Goal: Obtain resource: Download file/media

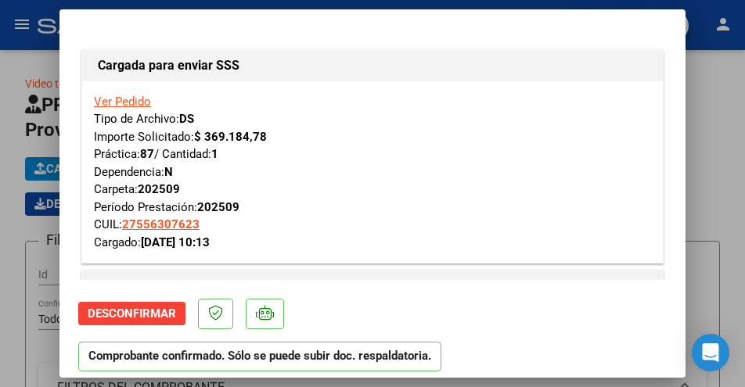
scroll to position [939, 0]
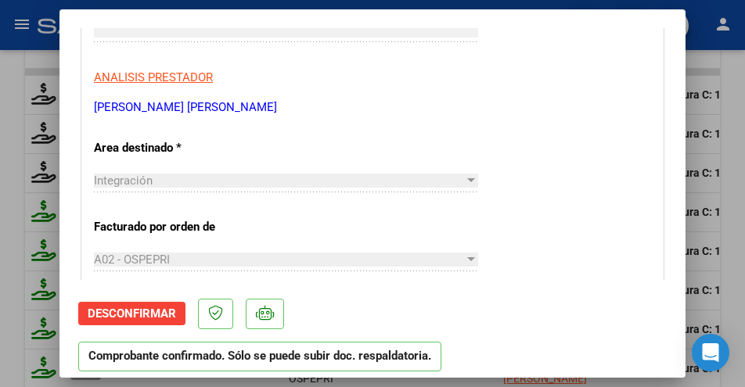
type input "$ 0,00"
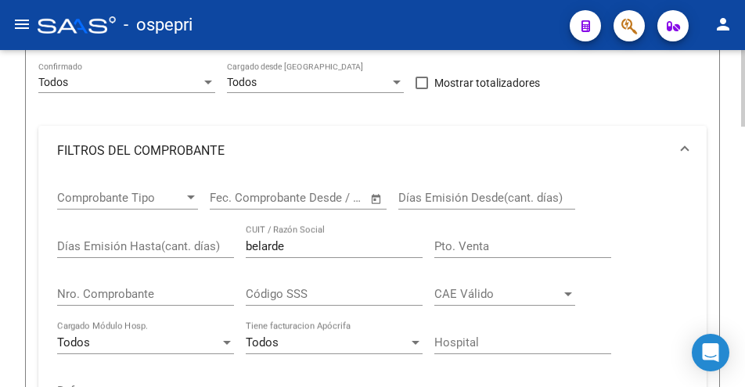
scroll to position [235, 0]
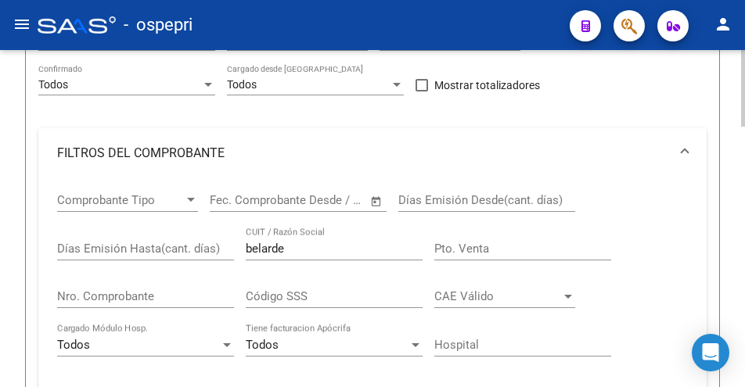
click at [301, 246] on input "belarde" at bounding box center [334, 249] width 177 height 14
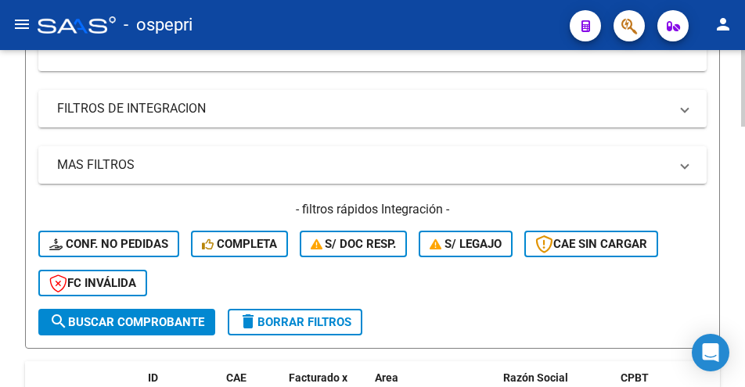
scroll to position [626, 0]
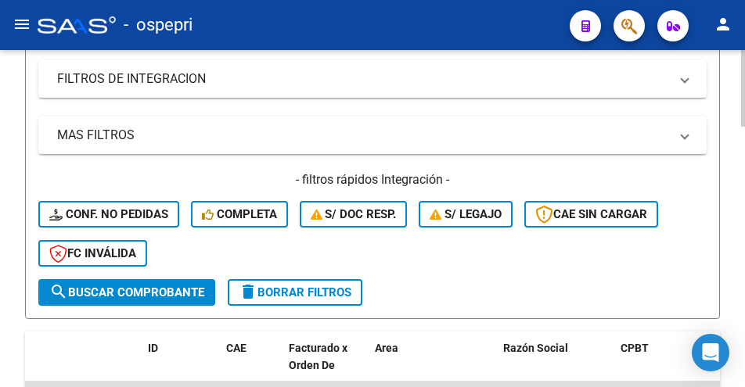
type input "CACERES"
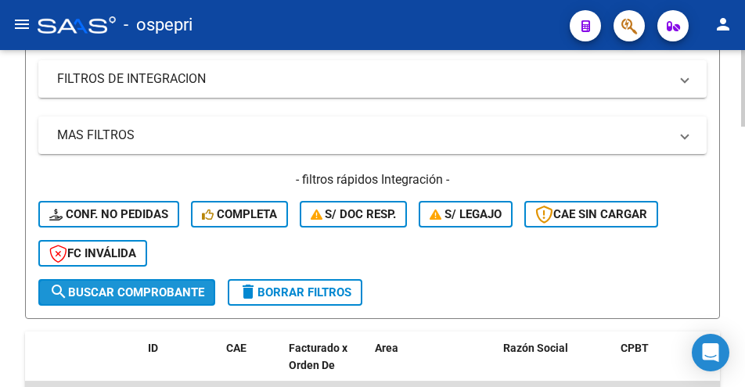
click at [131, 291] on span "search Buscar Comprobante" at bounding box center [126, 292] width 155 height 14
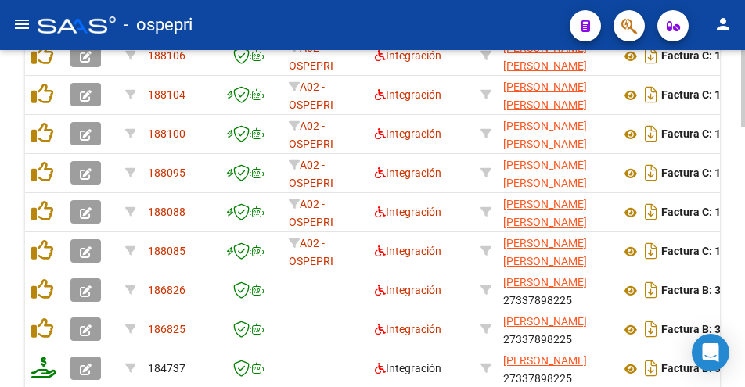
scroll to position [1150, 0]
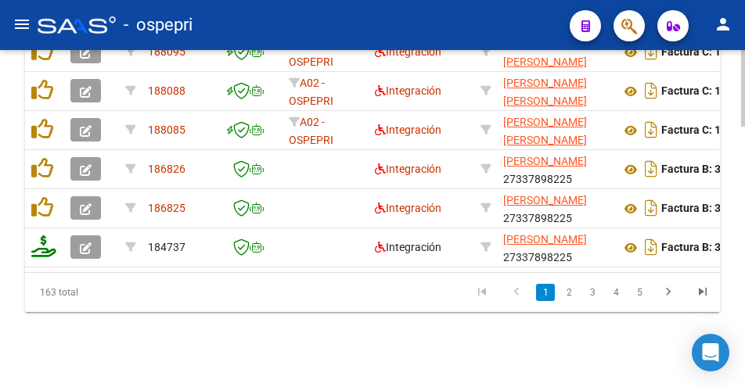
click at [742, 375] on div at bounding box center [743, 349] width 4 height 77
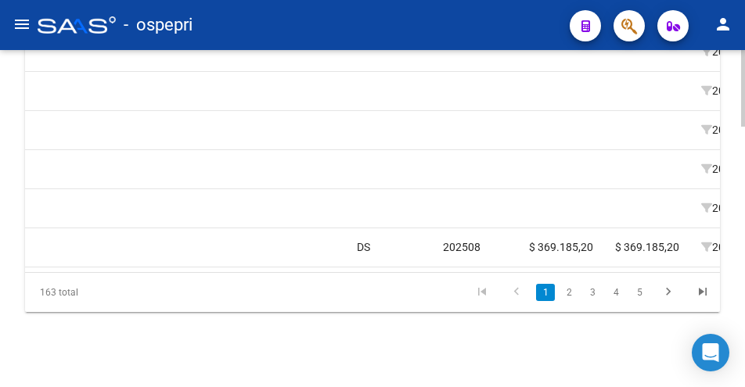
scroll to position [0, 1884]
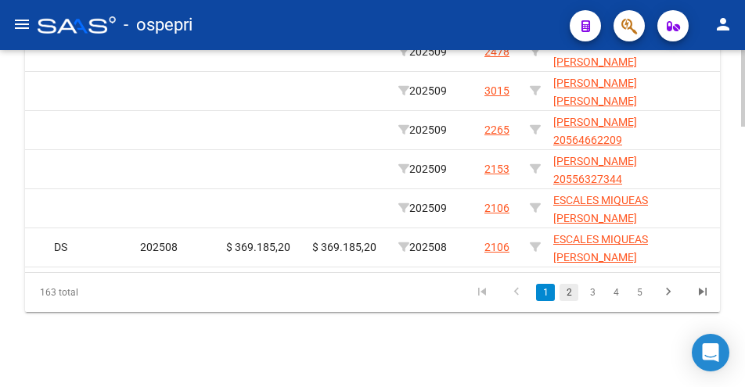
click at [571, 295] on link "2" at bounding box center [568, 292] width 19 height 17
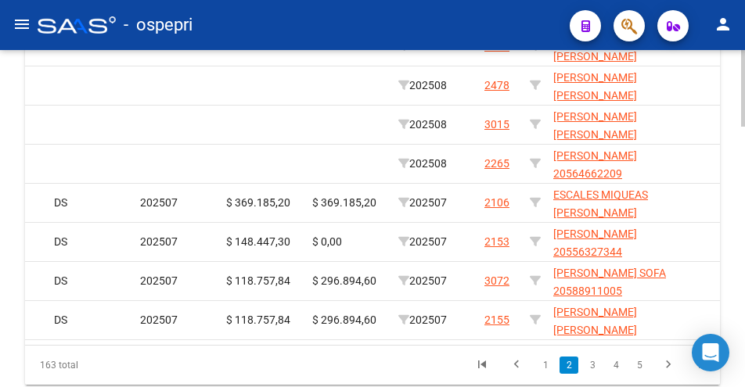
scroll to position [1111, 0]
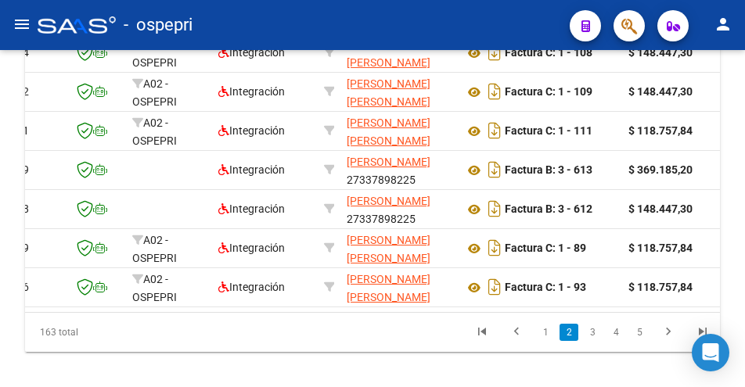
scroll to position [1115, 0]
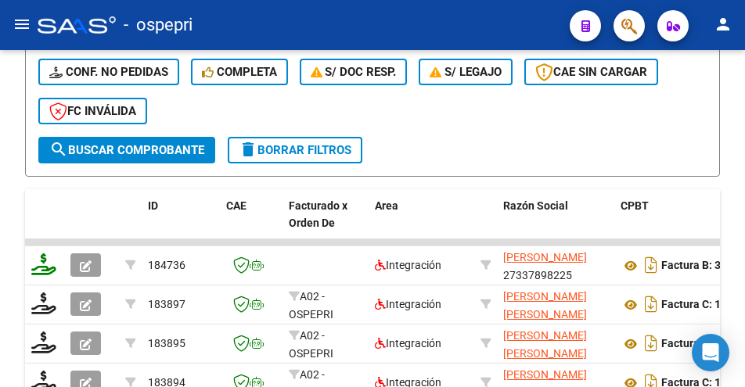
scroll to position [802, 0]
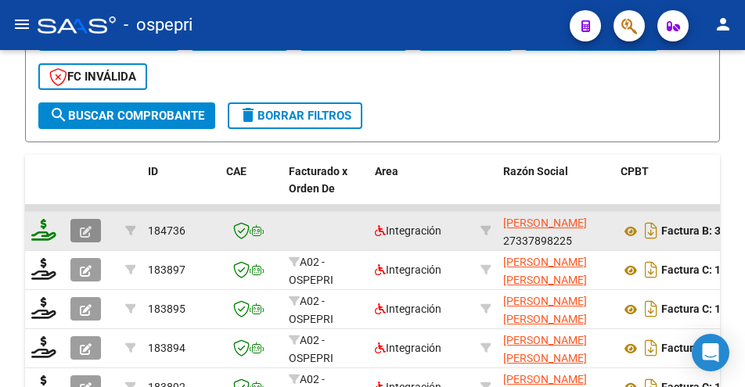
click at [84, 234] on icon "button" at bounding box center [86, 232] width 12 height 12
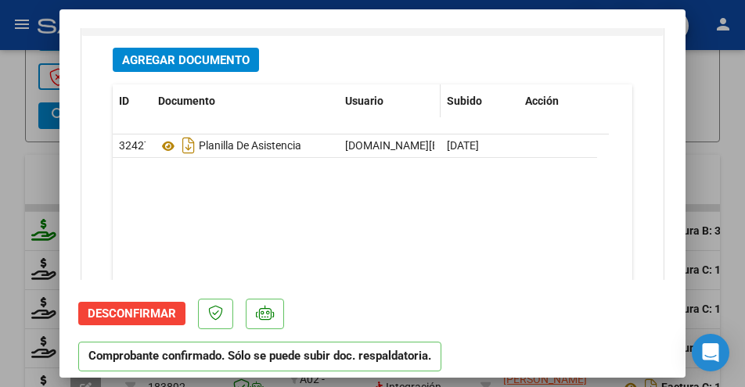
scroll to position [2190, 0]
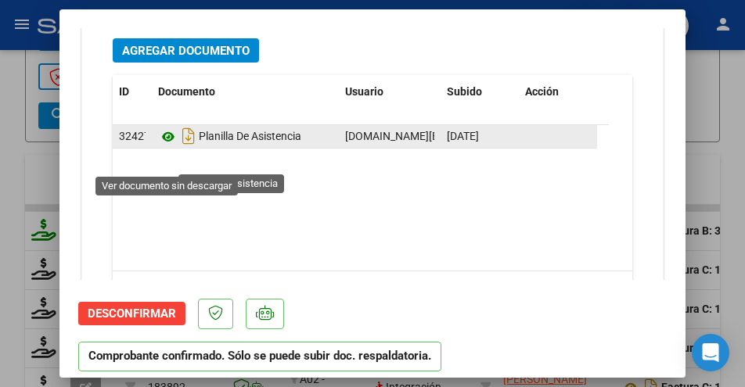
click at [162, 146] on icon at bounding box center [168, 136] width 20 height 19
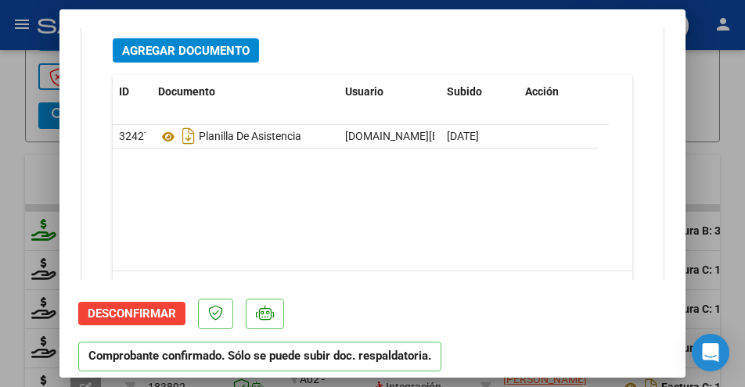
type input "$ 0,00"
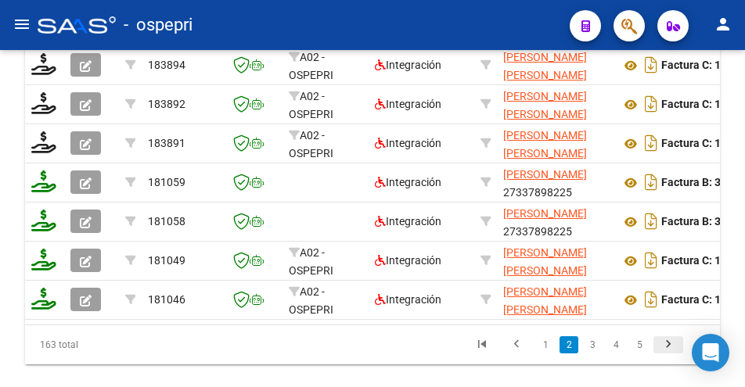
scroll to position [1150, 0]
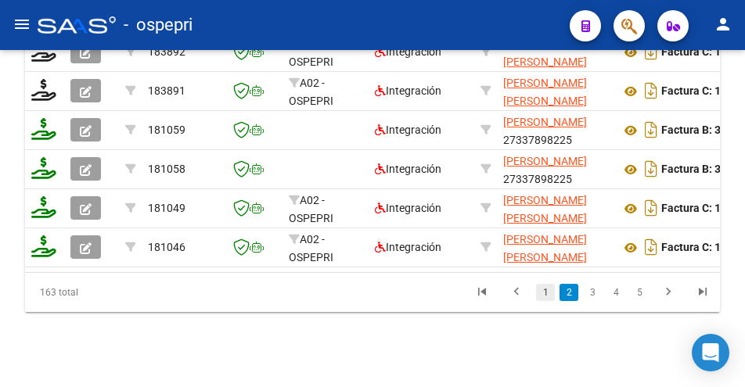
click at [547, 293] on link "1" at bounding box center [545, 292] width 19 height 17
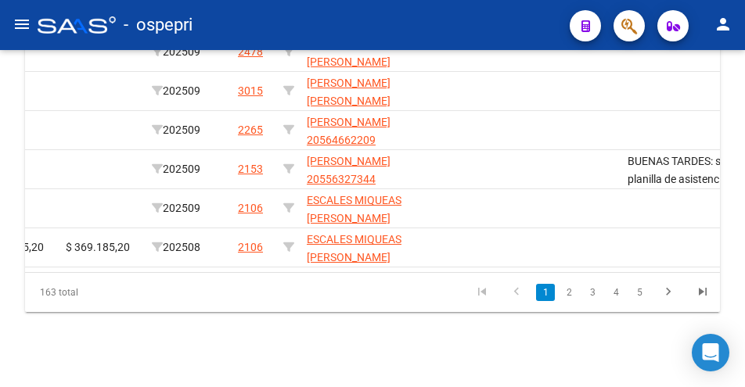
scroll to position [0, 0]
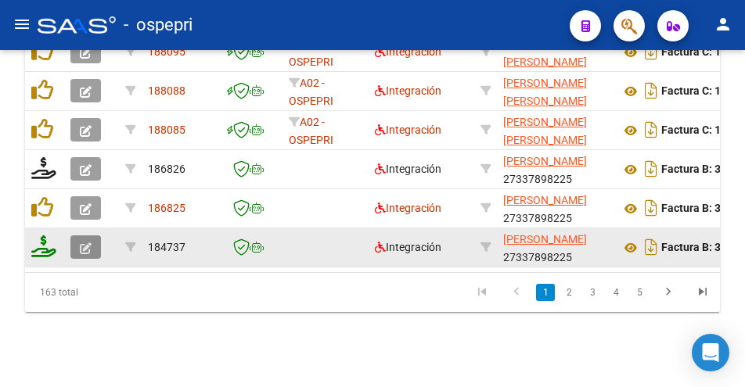
click at [79, 235] on button "button" at bounding box center [85, 246] width 31 height 23
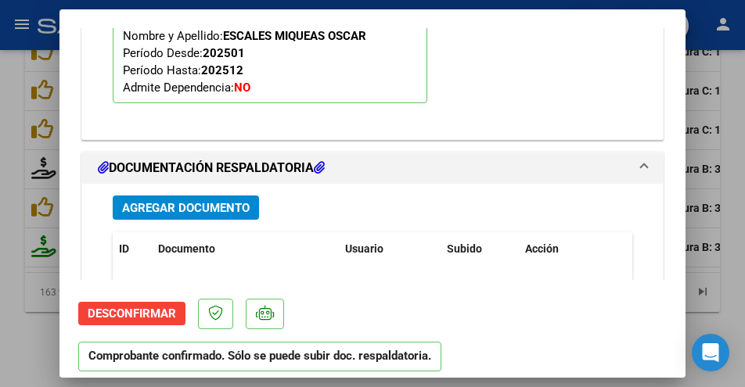
scroll to position [2161, 0]
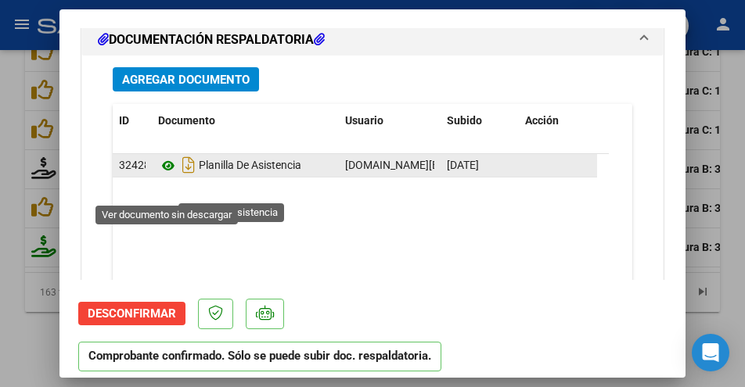
click at [162, 175] on icon at bounding box center [168, 165] width 20 height 19
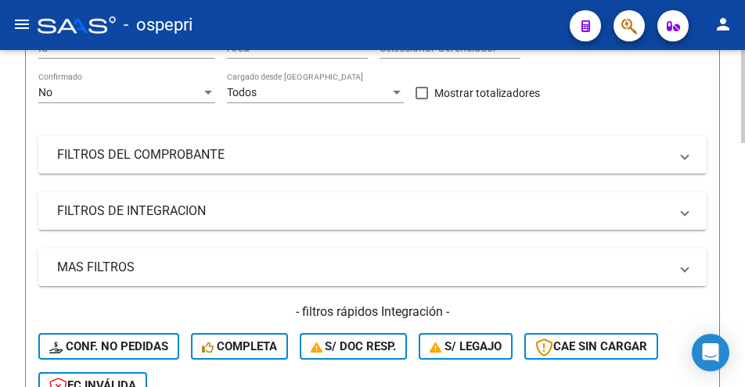
scroll to position [235, 0]
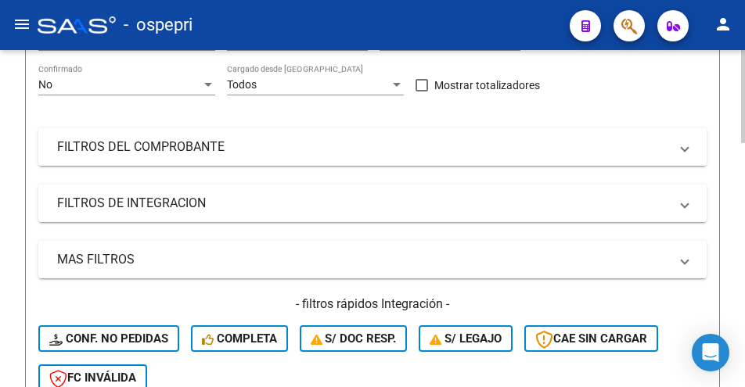
click at [682, 154] on span at bounding box center [684, 146] width 6 height 17
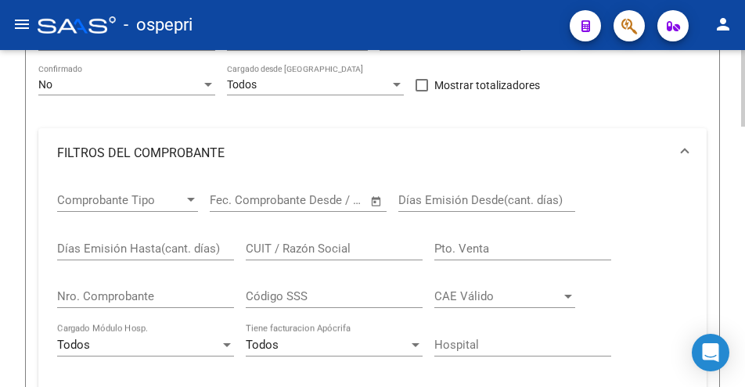
click at [282, 244] on input "CUIT / Razón Social" at bounding box center [334, 249] width 177 height 14
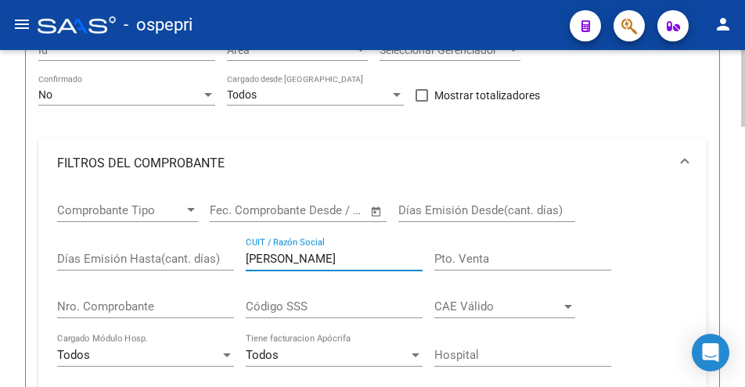
scroll to position [212, 0]
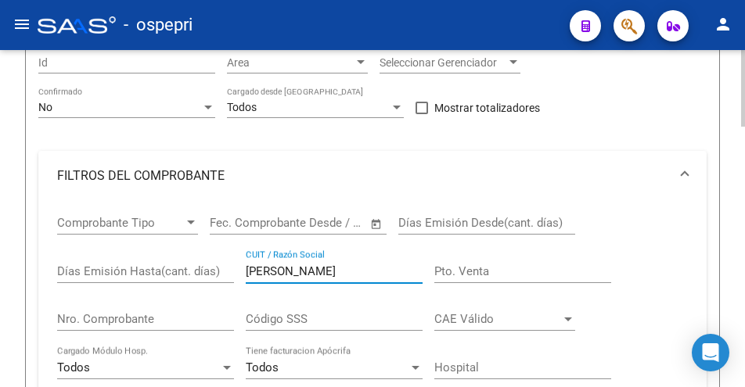
type input "[PERSON_NAME]"
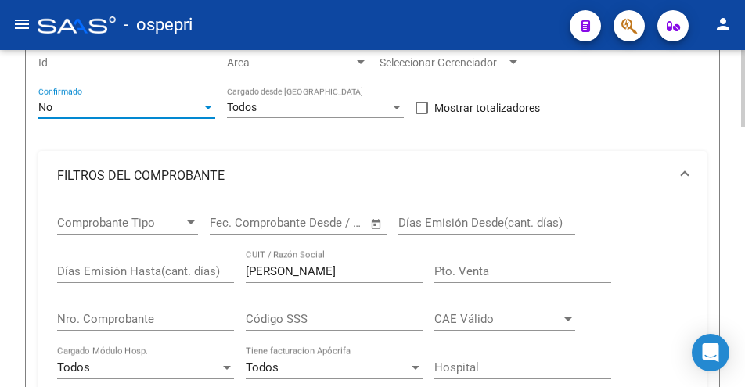
click at [206, 111] on div at bounding box center [208, 107] width 14 height 13
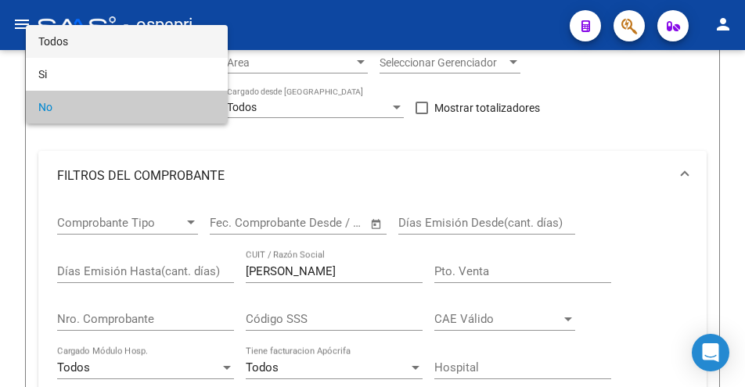
click at [72, 43] on span "Todos" at bounding box center [126, 41] width 177 height 33
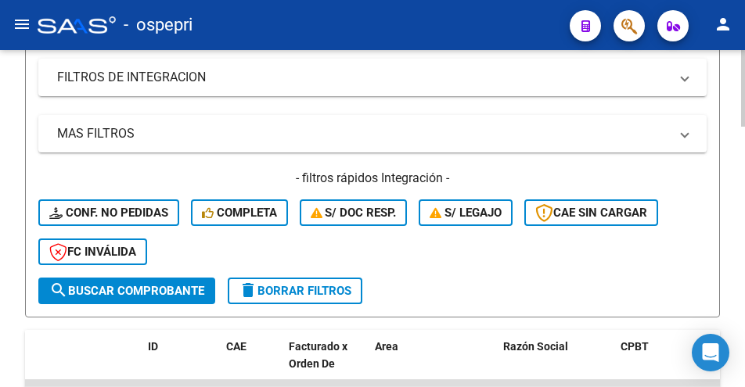
scroll to position [759, 0]
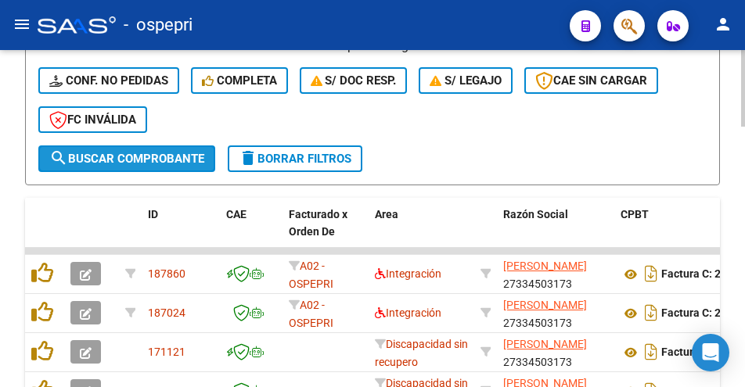
click at [167, 162] on span "search Buscar Comprobante" at bounding box center [126, 159] width 155 height 14
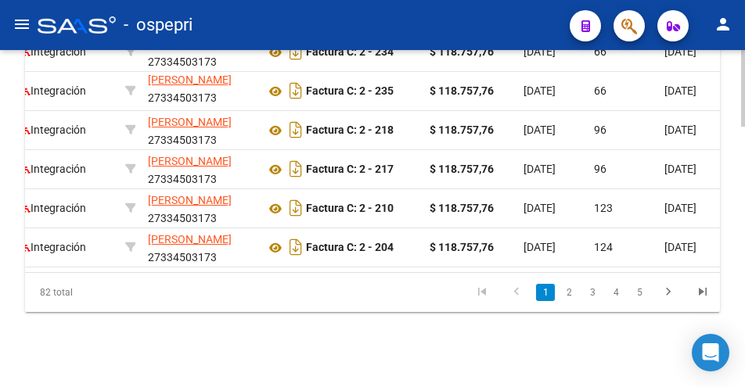
scroll to position [0, 0]
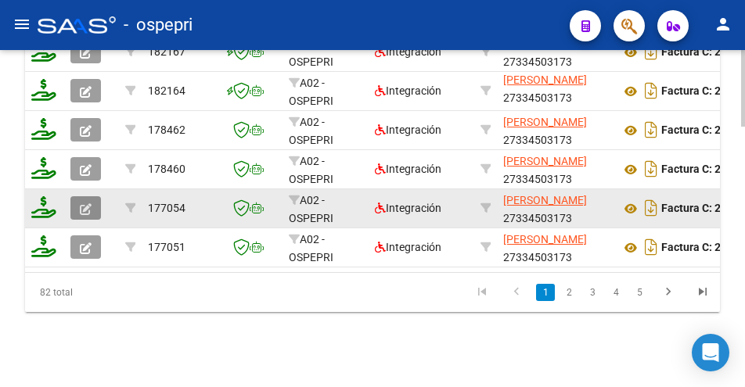
click at [87, 203] on icon "button" at bounding box center [86, 209] width 12 height 12
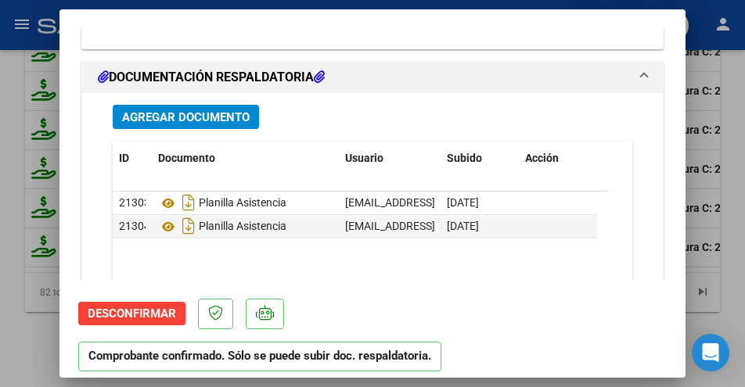
scroll to position [2190, 0]
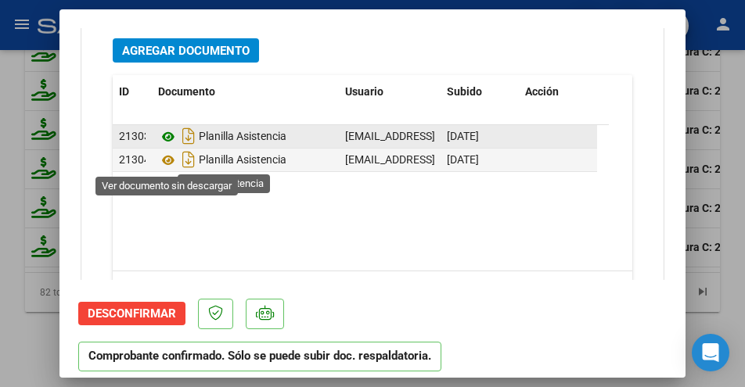
click at [168, 146] on icon at bounding box center [168, 136] width 20 height 19
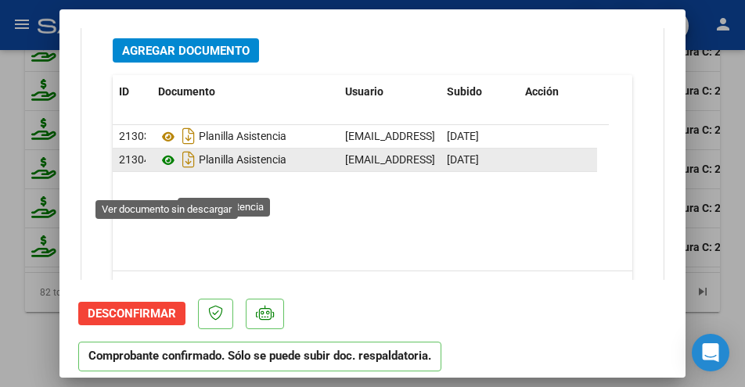
click at [163, 170] on icon at bounding box center [168, 160] width 20 height 19
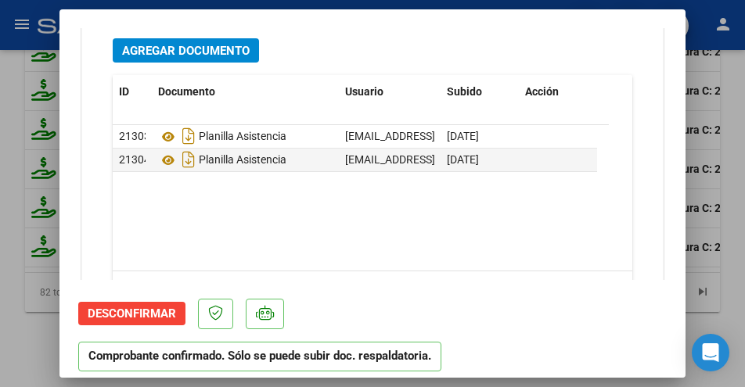
type input "$ 0,00"
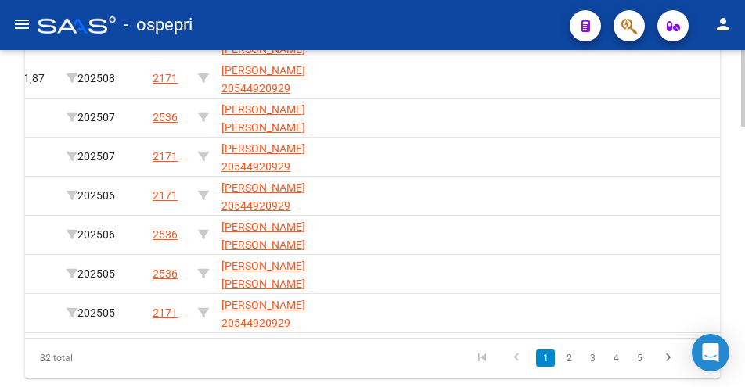
scroll to position [0, 0]
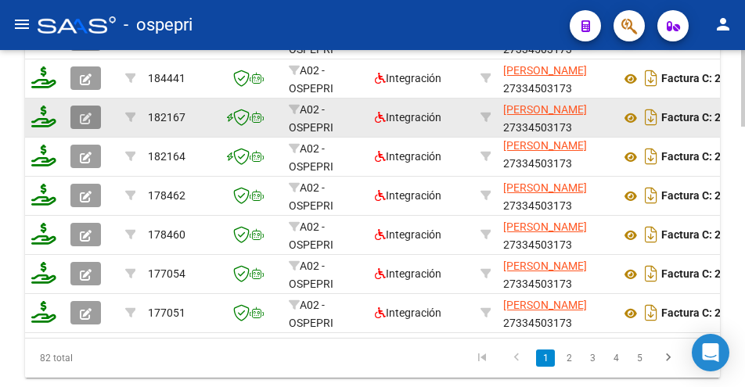
click at [87, 113] on icon "button" at bounding box center [86, 119] width 12 height 12
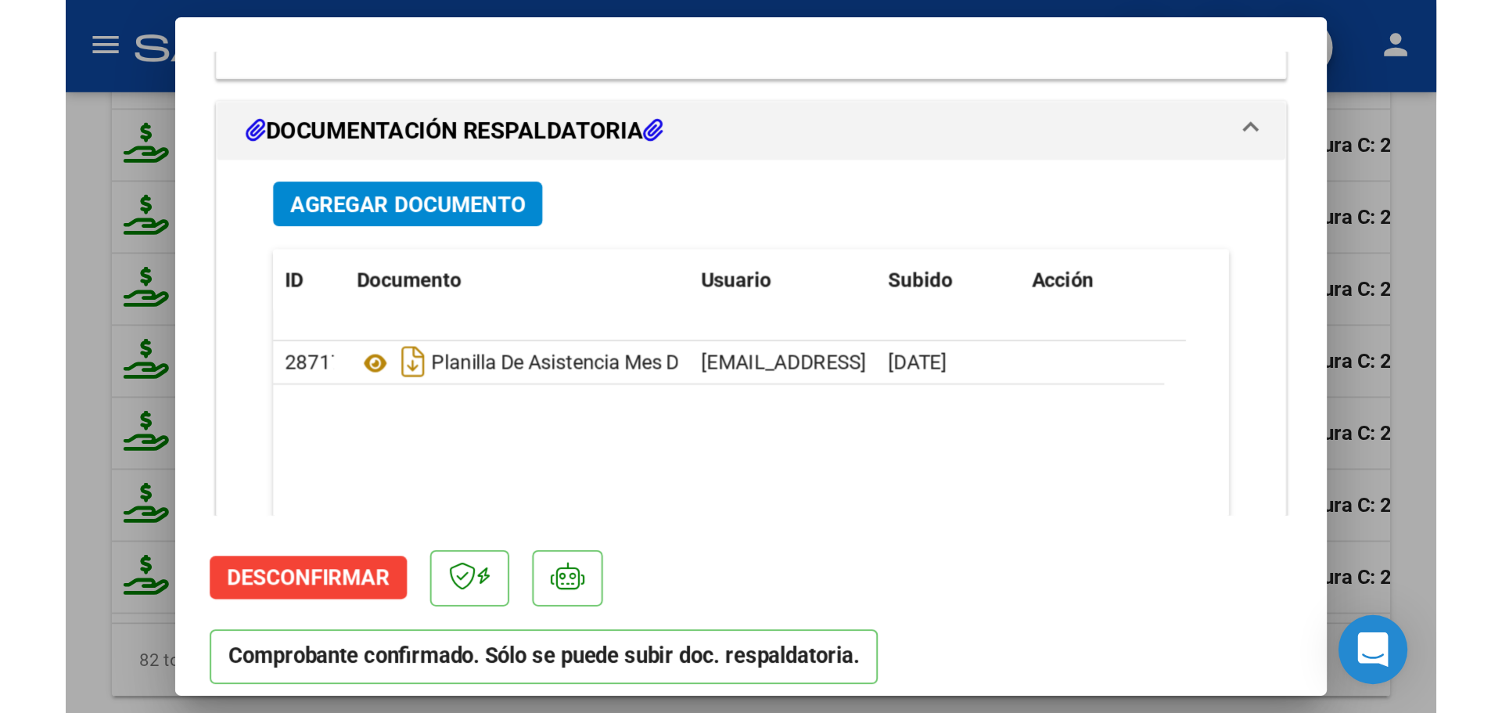
scroll to position [2190, 0]
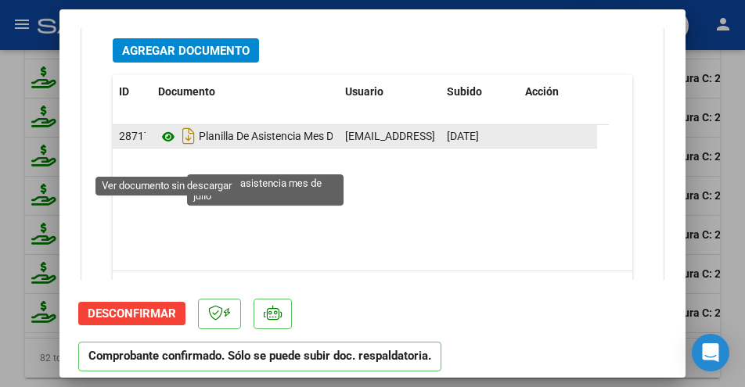
click at [166, 146] on icon at bounding box center [168, 136] width 20 height 19
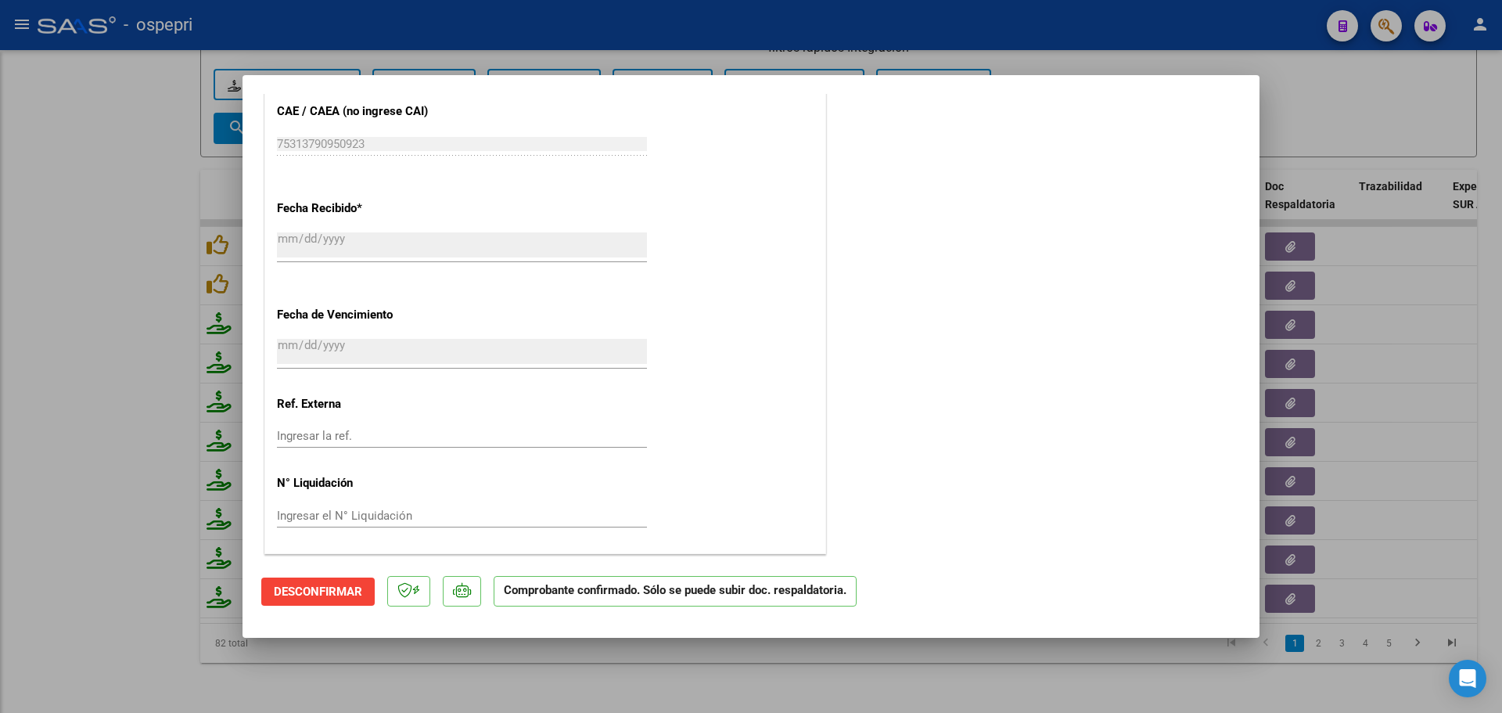
scroll to position [1172, 0]
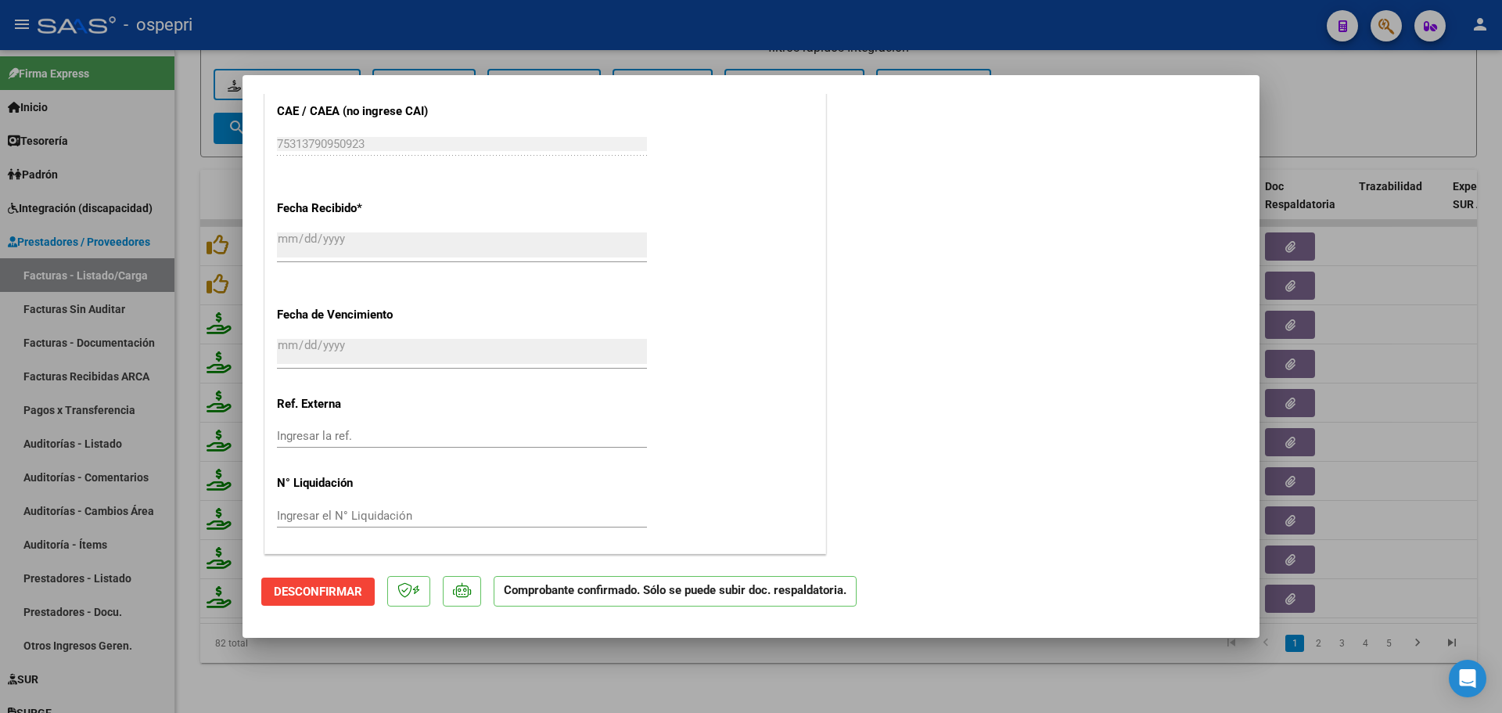
type input "$ 0,00"
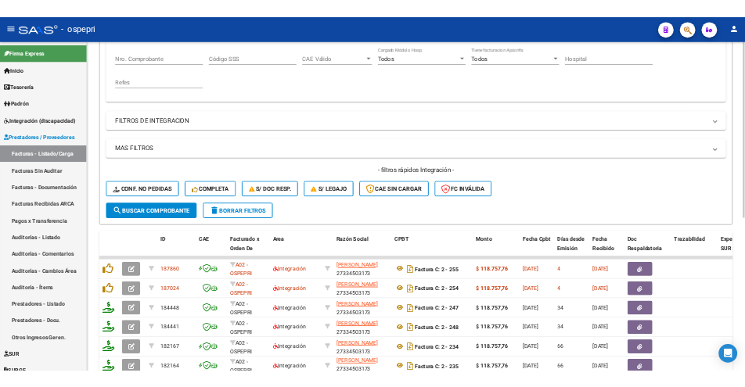
scroll to position [263, 0]
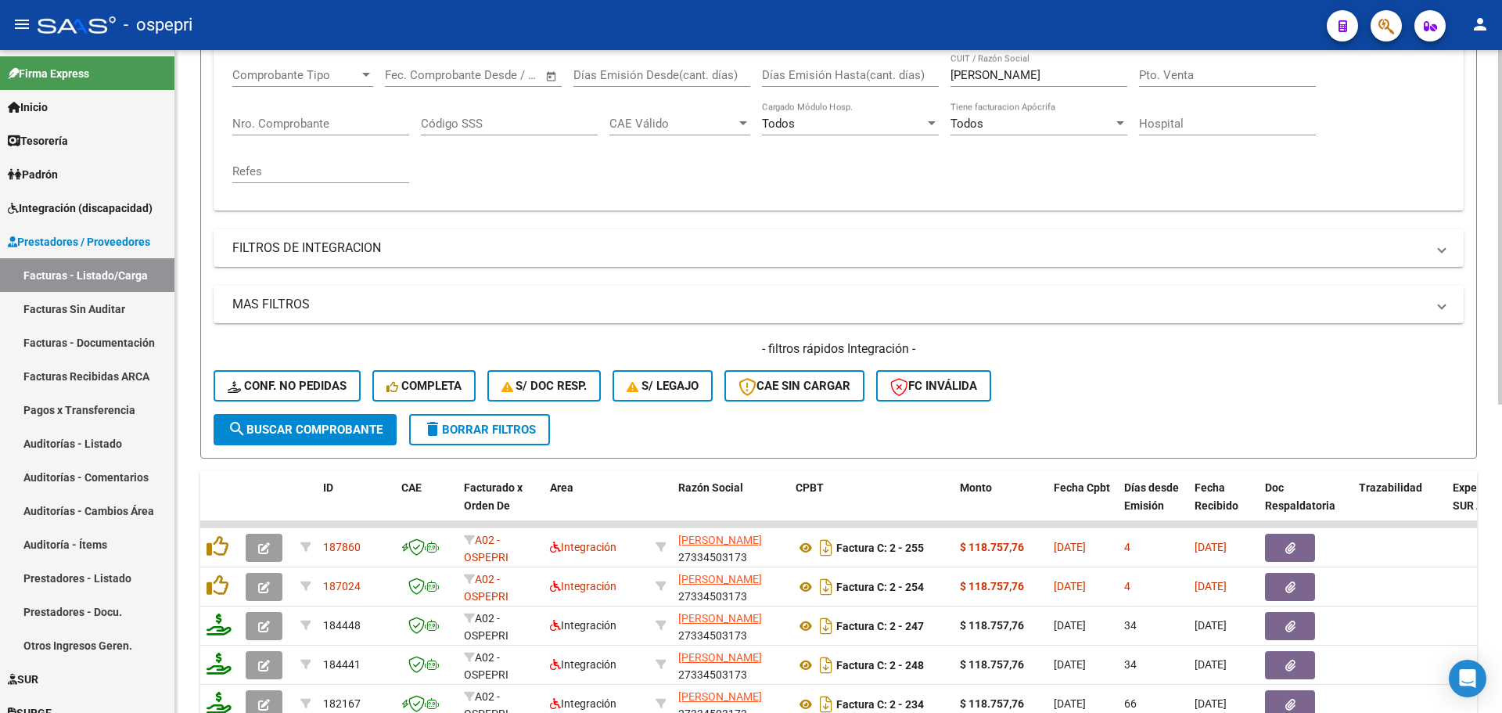
click at [744, 384] on div "- filtros rápidos Integración - Conf. no pedidas Completa S/ Doc Resp. S/ legaj…" at bounding box center [839, 377] width 1250 height 74
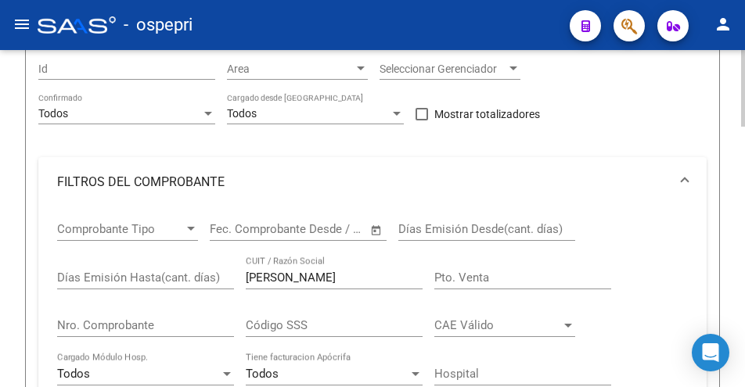
scroll to position [235, 0]
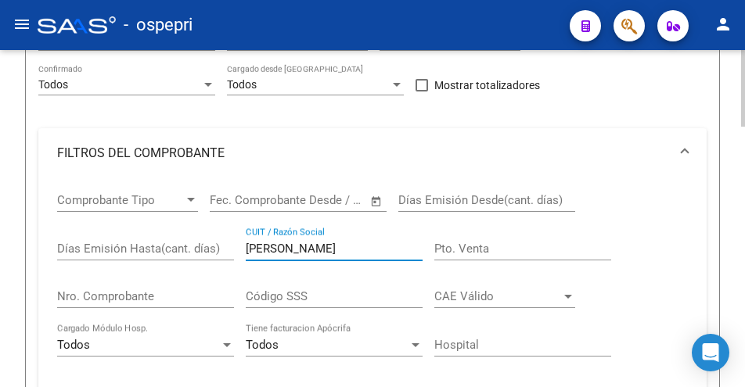
click at [340, 249] on input "[PERSON_NAME]" at bounding box center [334, 249] width 177 height 14
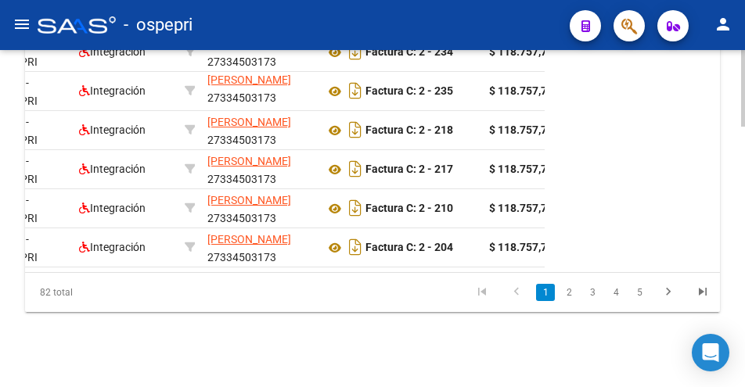
scroll to position [0, 0]
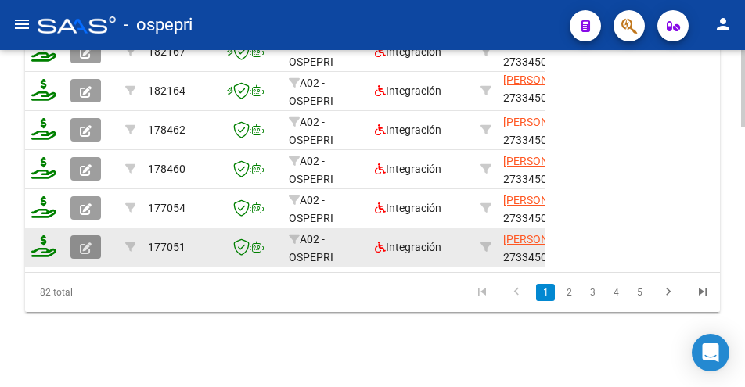
click at [91, 242] on icon "button" at bounding box center [86, 248] width 12 height 12
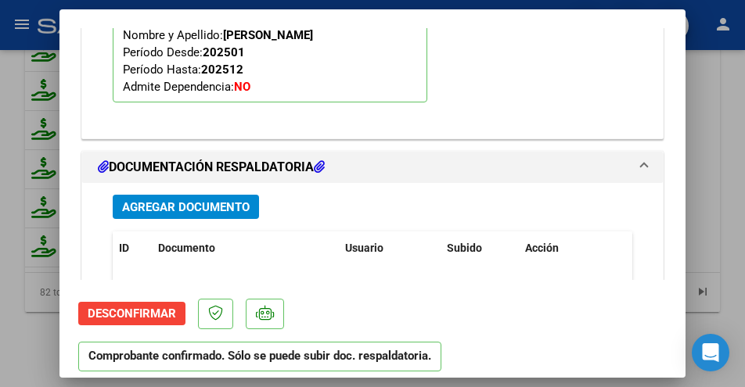
scroll to position [2317, 0]
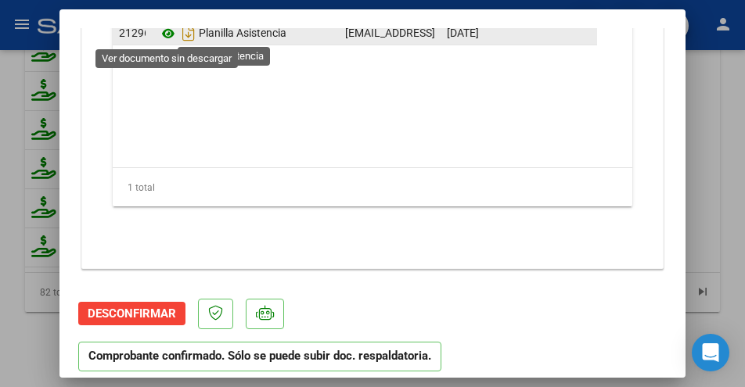
click at [167, 36] on icon at bounding box center [168, 33] width 20 height 19
